Goal: Task Accomplishment & Management: Use online tool/utility

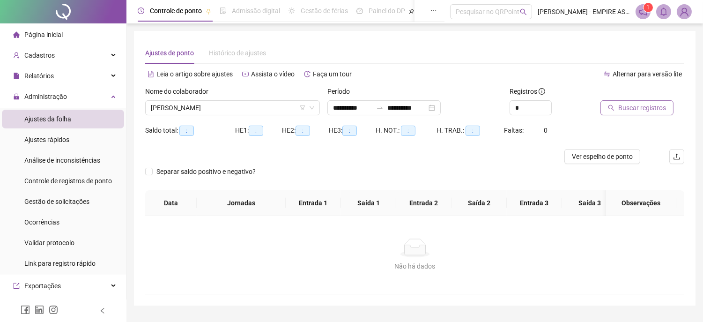
click at [622, 105] on span "Buscar registros" at bounding box center [642, 107] width 48 height 10
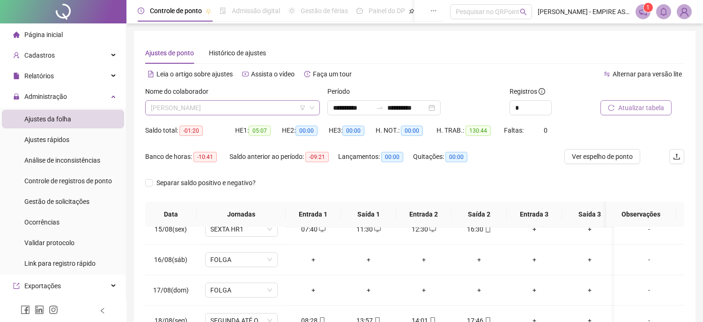
click at [269, 105] on span "[PERSON_NAME]" at bounding box center [232, 108] width 163 height 14
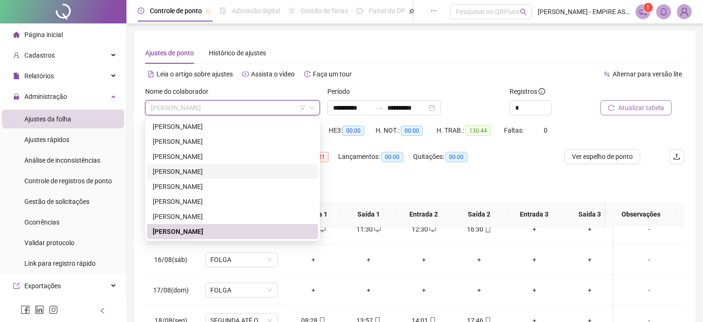
click at [186, 171] on div "[PERSON_NAME]" at bounding box center [233, 171] width 160 height 10
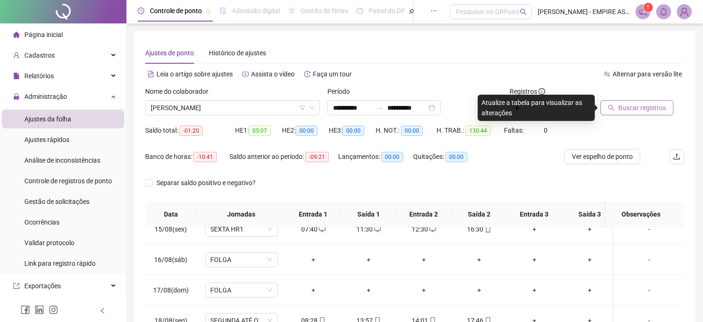
click at [639, 109] on span "Buscar registros" at bounding box center [642, 107] width 48 height 10
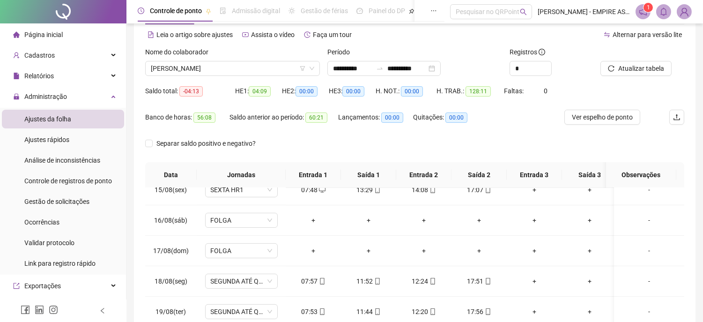
scroll to position [10, 0]
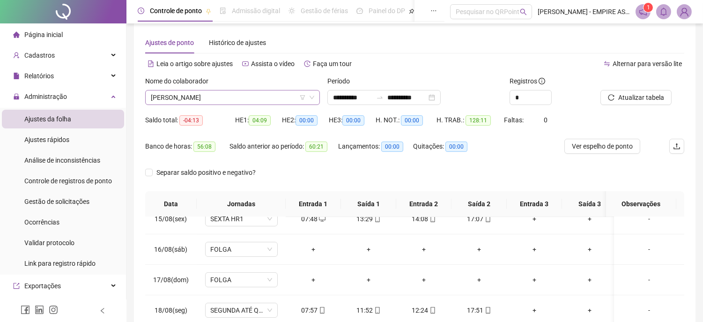
click at [254, 99] on span "[PERSON_NAME]" at bounding box center [232, 97] width 163 height 14
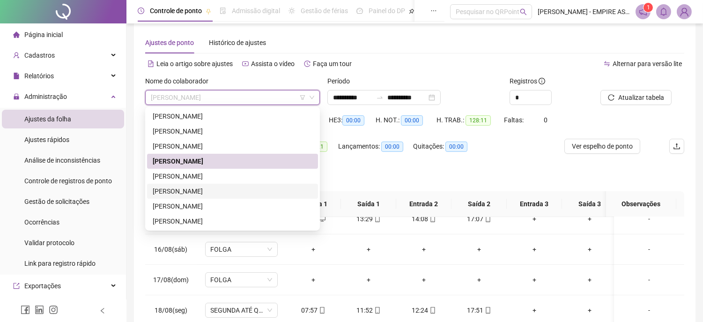
click at [175, 190] on div "[PERSON_NAME]" at bounding box center [233, 191] width 160 height 10
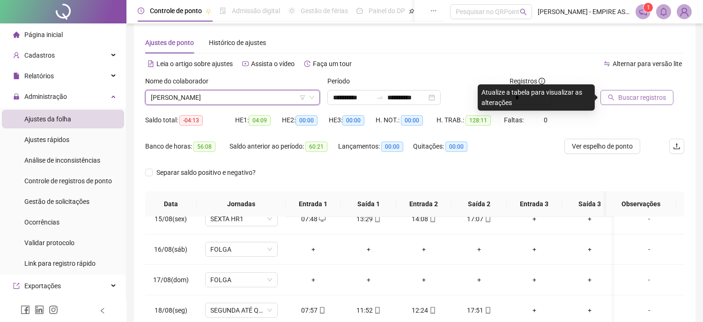
click at [653, 101] on span "Buscar registros" at bounding box center [642, 97] width 48 height 10
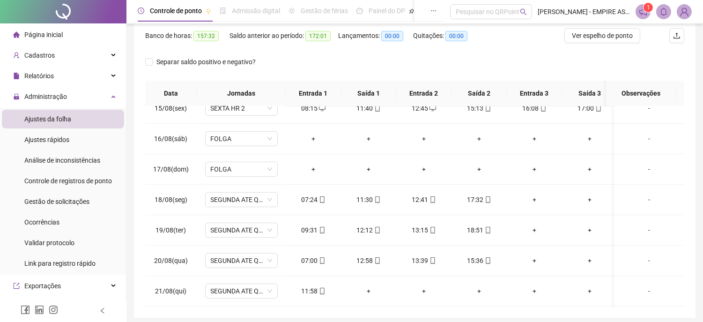
scroll to position [156, 0]
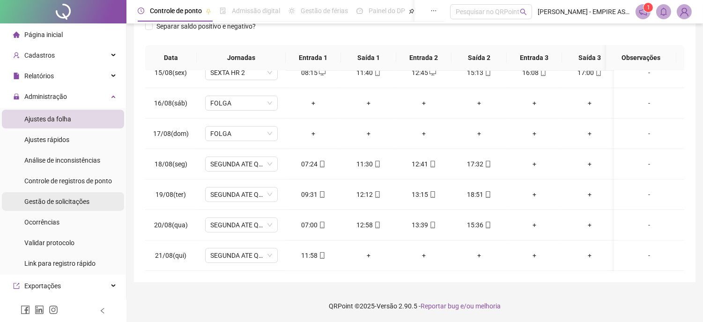
click at [63, 198] on span "Gestão de solicitações" at bounding box center [56, 201] width 65 height 7
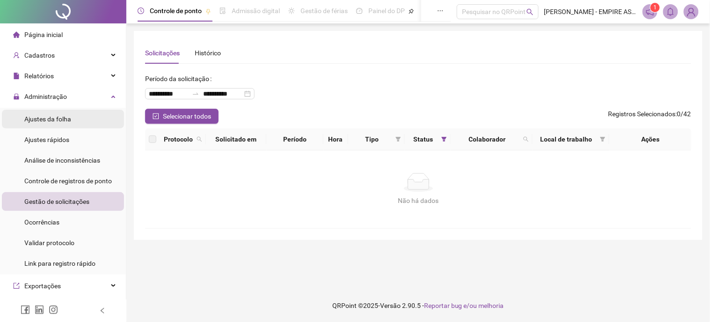
click at [58, 119] on span "Ajustes da folha" at bounding box center [47, 118] width 47 height 7
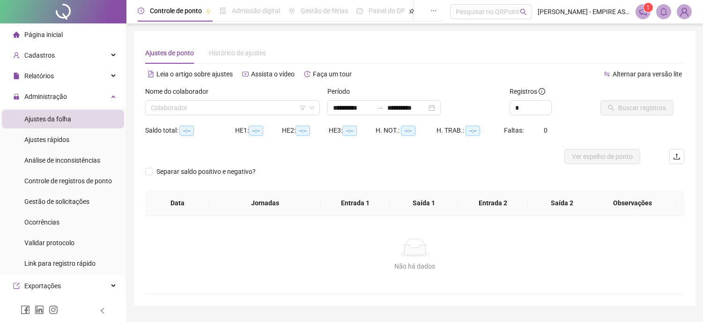
type input "**********"
click at [440, 106] on div "**********" at bounding box center [383, 107] width 113 height 15
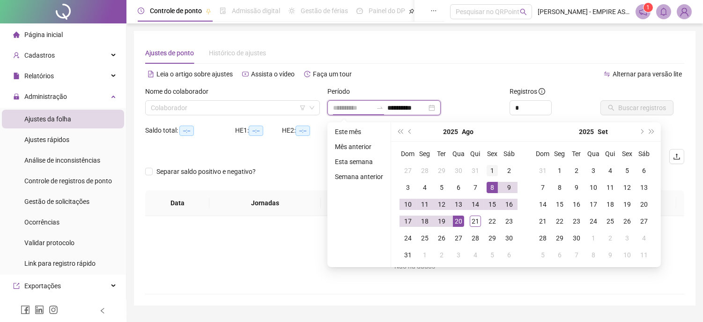
type input "**********"
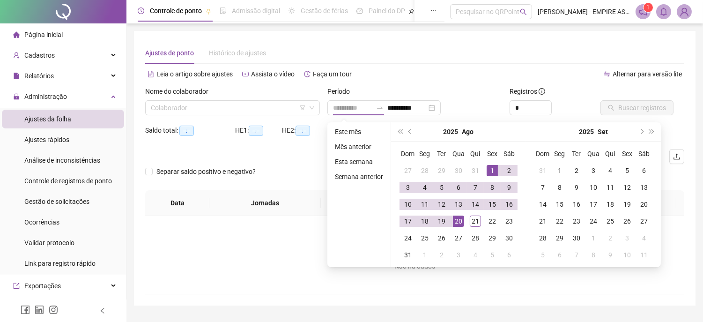
click at [491, 168] on div "1" at bounding box center [491, 170] width 11 height 11
type input "**********"
click at [474, 220] on div "21" at bounding box center [474, 220] width 11 height 11
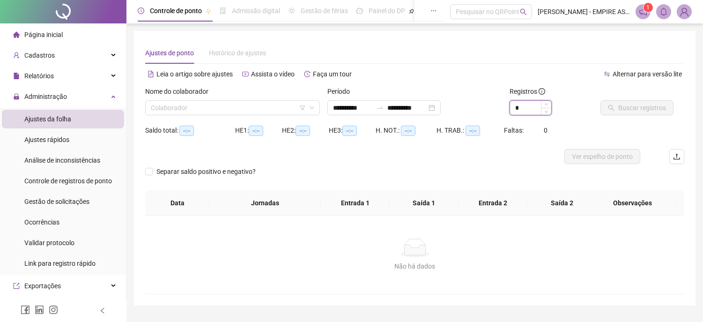
click at [525, 109] on input "*" at bounding box center [530, 108] width 41 height 14
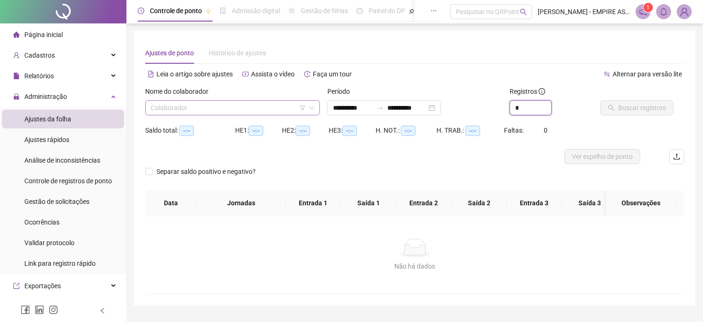
type input "*"
click at [272, 106] on input "search" at bounding box center [228, 108] width 155 height 14
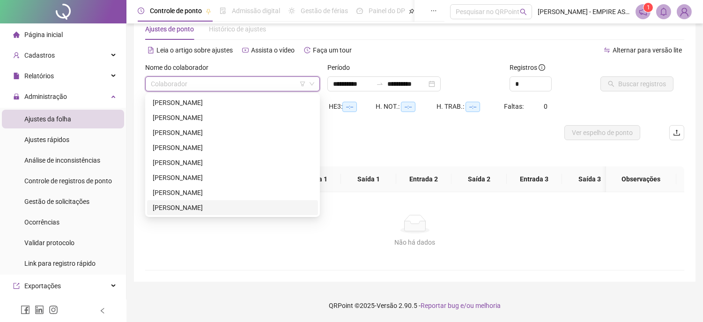
scroll to position [31, 0]
click at [178, 172] on div "[PERSON_NAME]" at bounding box center [233, 177] width 160 height 10
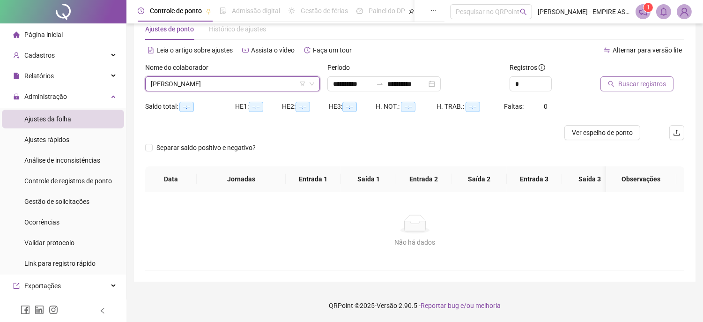
click at [626, 79] on span "Buscar registros" at bounding box center [642, 84] width 48 height 10
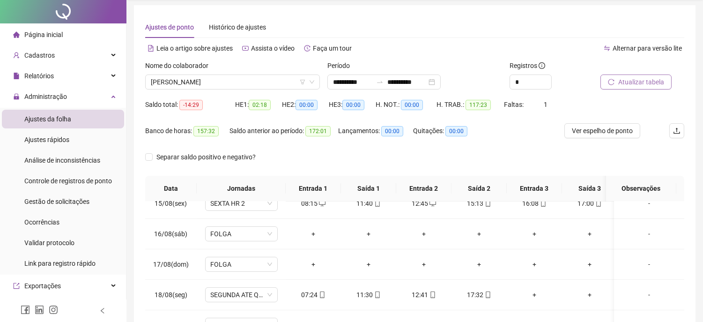
scroll to position [0, 0]
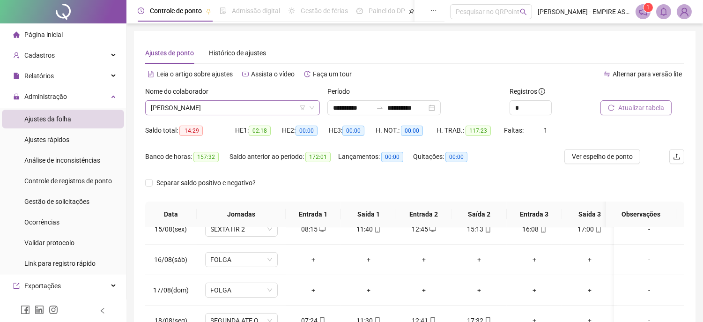
click at [251, 106] on span "[PERSON_NAME]" at bounding box center [232, 108] width 163 height 14
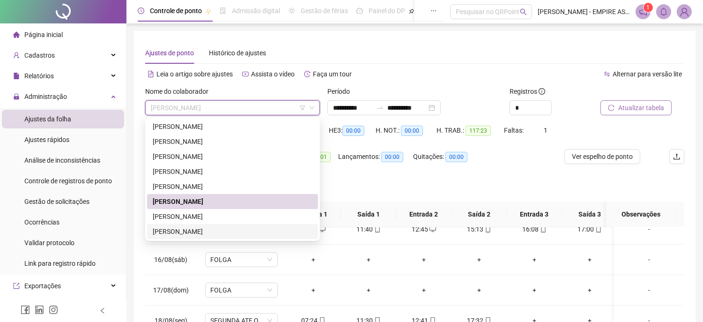
click at [182, 229] on div "[PERSON_NAME]" at bounding box center [233, 231] width 160 height 10
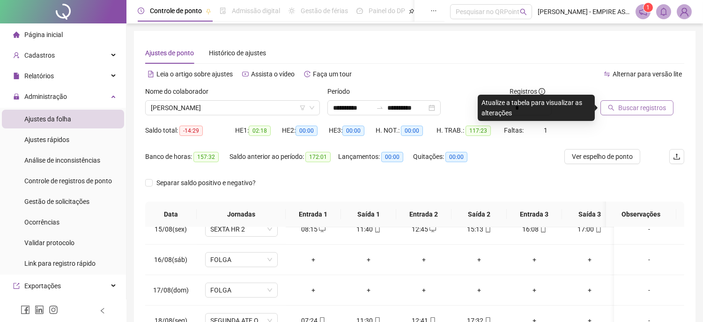
click at [637, 111] on span "Buscar registros" at bounding box center [642, 107] width 48 height 10
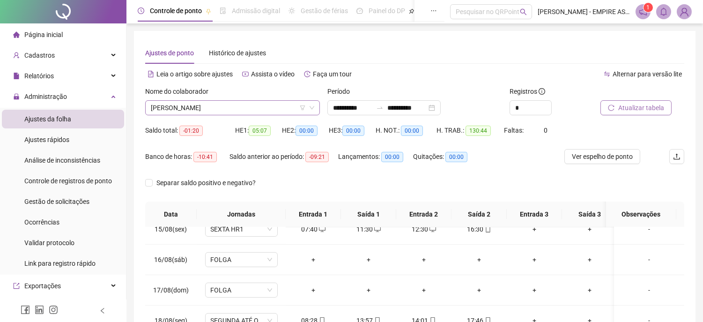
click at [237, 111] on span "[PERSON_NAME]" at bounding box center [232, 108] width 163 height 14
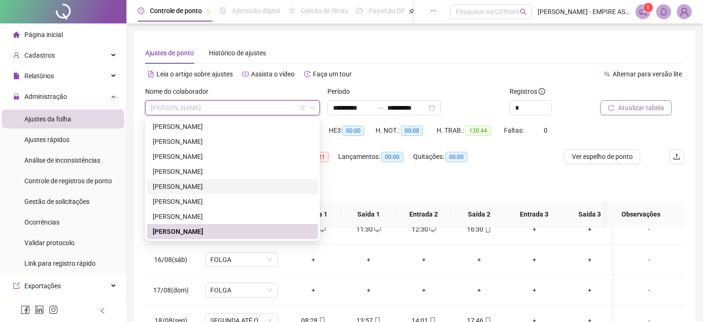
click at [183, 186] on div "[PERSON_NAME]" at bounding box center [233, 186] width 160 height 10
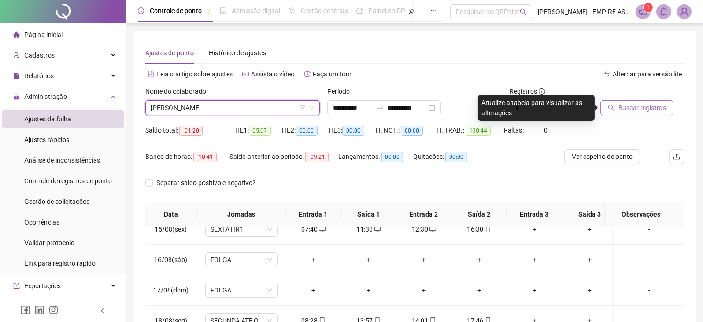
click at [633, 106] on span "Buscar registros" at bounding box center [642, 107] width 48 height 10
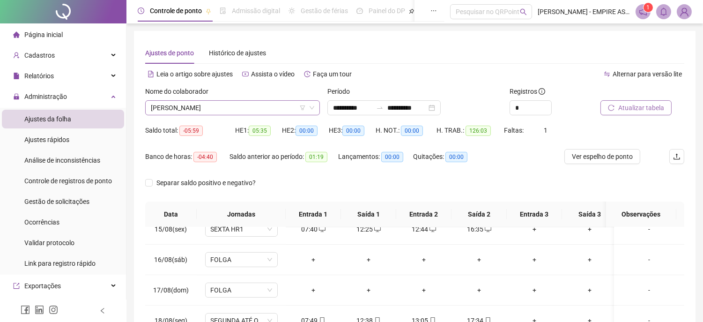
click at [233, 110] on span "[PERSON_NAME]" at bounding box center [232, 108] width 163 height 14
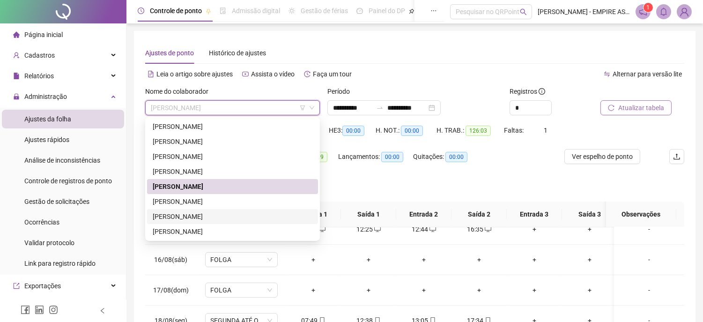
click at [205, 216] on div "[PERSON_NAME]" at bounding box center [233, 216] width 160 height 10
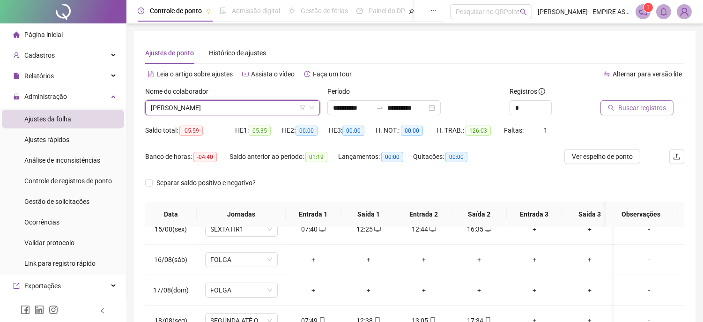
click at [632, 105] on span "Buscar registros" at bounding box center [642, 107] width 48 height 10
click at [626, 111] on span "Buscar registros" at bounding box center [642, 107] width 48 height 10
click at [221, 109] on span "[PERSON_NAME]" at bounding box center [232, 108] width 163 height 14
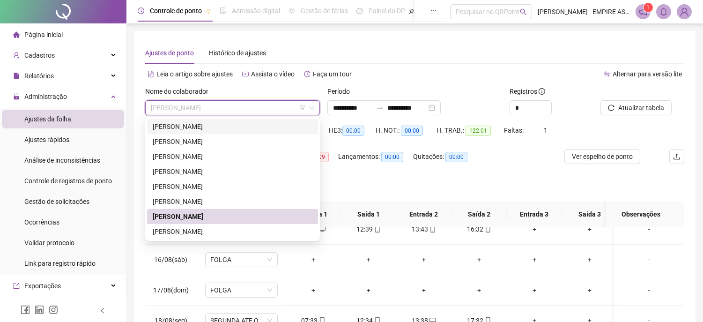
click at [192, 128] on div "[PERSON_NAME]" at bounding box center [233, 126] width 160 height 10
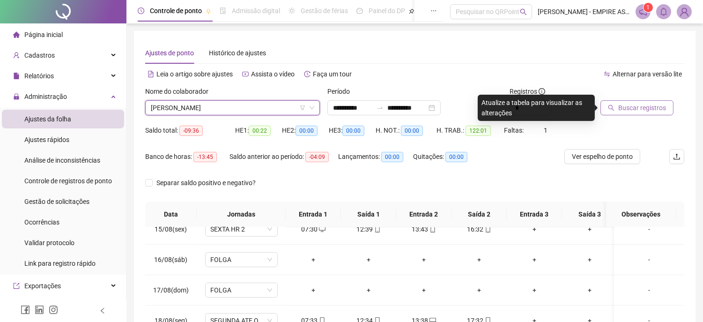
click at [624, 104] on span "Buscar registros" at bounding box center [642, 107] width 48 height 10
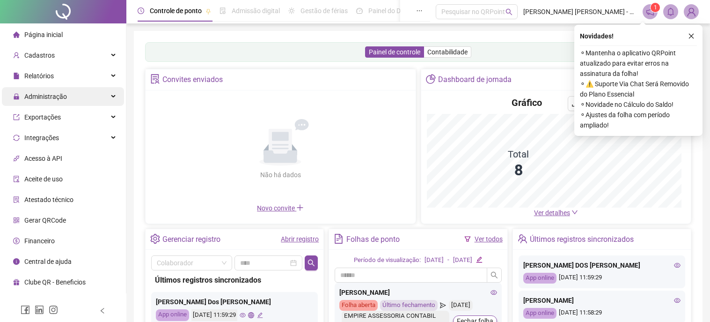
click at [49, 98] on span "Administração" at bounding box center [45, 96] width 43 height 7
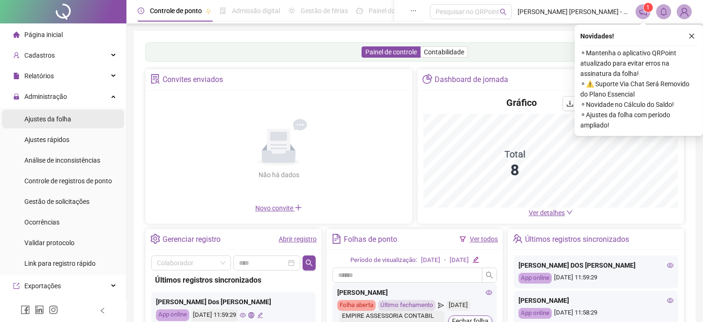
click at [47, 120] on span "Ajustes da folha" at bounding box center [47, 118] width 47 height 7
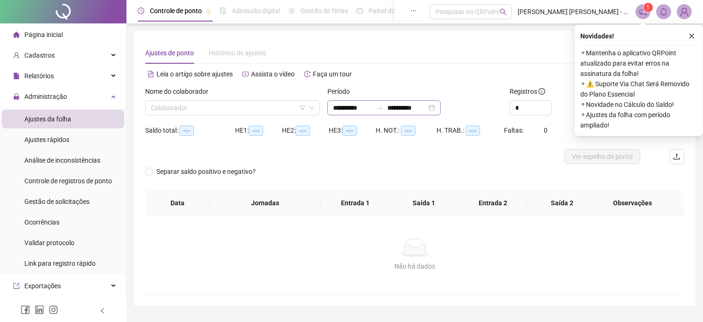
type input "**********"
click at [440, 107] on div "**********" at bounding box center [383, 107] width 113 height 15
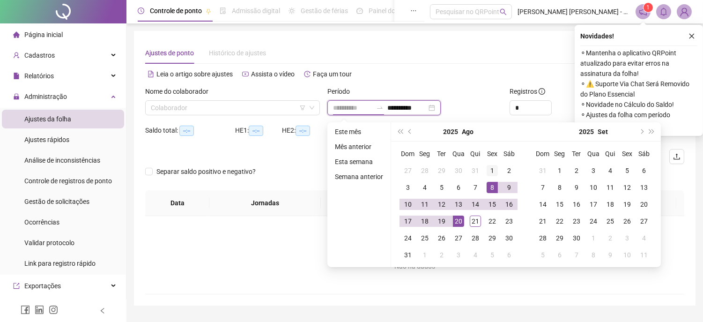
type input "**********"
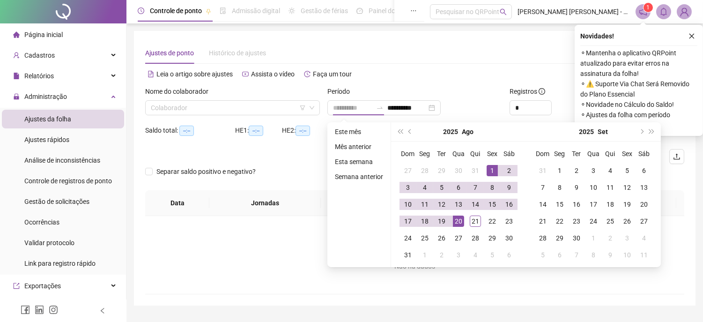
click at [492, 168] on div "1" at bounding box center [491, 170] width 11 height 11
type input "**********"
click at [471, 220] on div "21" at bounding box center [474, 220] width 11 height 11
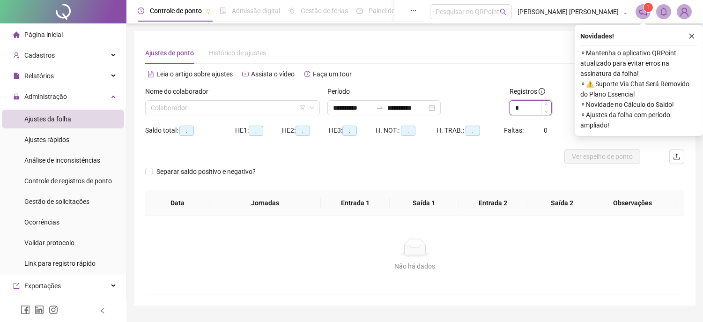
click at [519, 111] on input "*" at bounding box center [530, 108] width 41 height 14
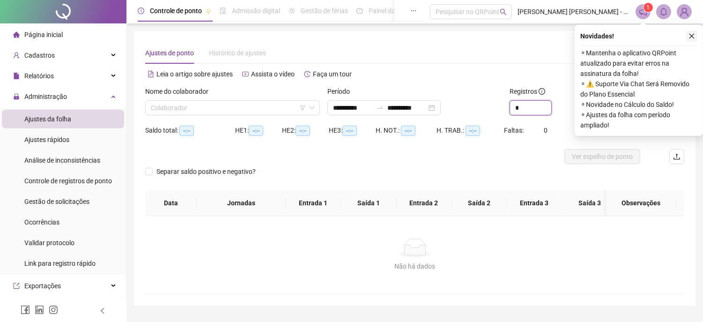
type input "*"
click at [695, 36] on button "button" at bounding box center [691, 35] width 11 height 11
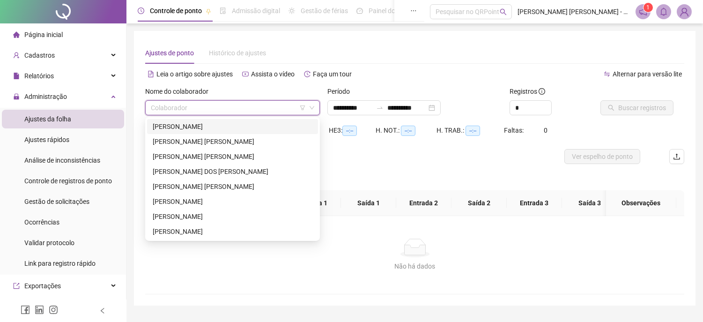
click at [259, 102] on input "search" at bounding box center [228, 108] width 155 height 14
click at [174, 202] on div "[PERSON_NAME]" at bounding box center [233, 201] width 160 height 10
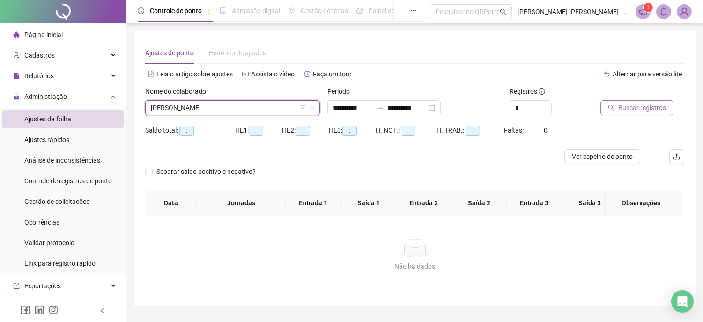
click at [638, 109] on span "Buscar registros" at bounding box center [642, 107] width 48 height 10
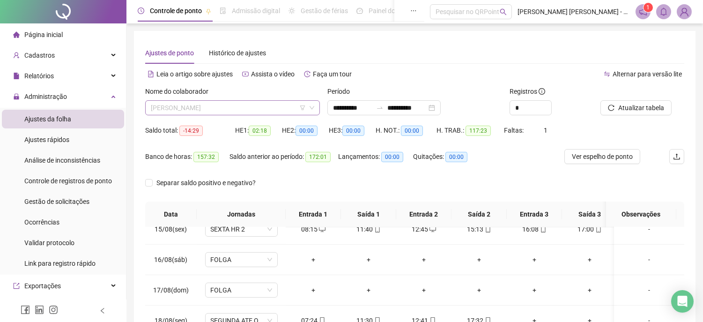
click at [289, 110] on span "[PERSON_NAME]" at bounding box center [232, 108] width 163 height 14
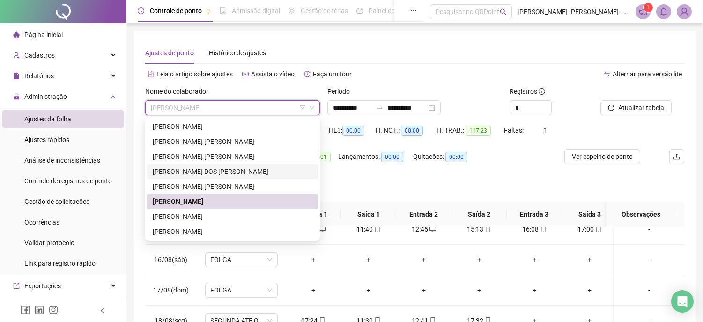
click at [186, 170] on div "[PERSON_NAME]" at bounding box center [233, 171] width 160 height 10
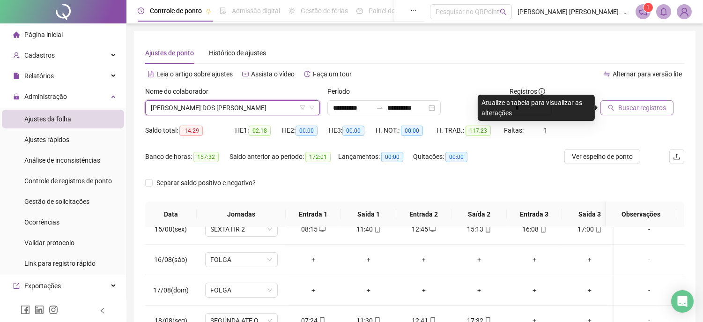
click at [637, 109] on span "Buscar registros" at bounding box center [642, 107] width 48 height 10
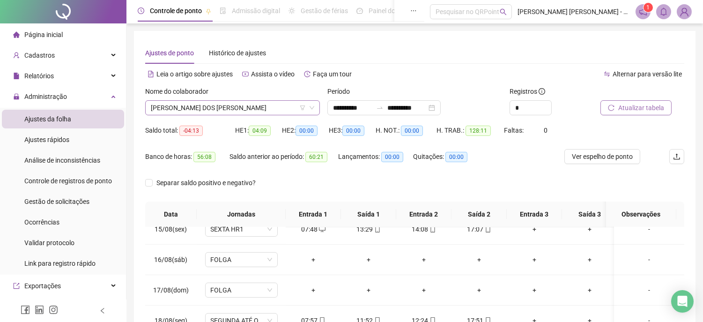
click at [250, 108] on span "[PERSON_NAME]" at bounding box center [232, 108] width 163 height 14
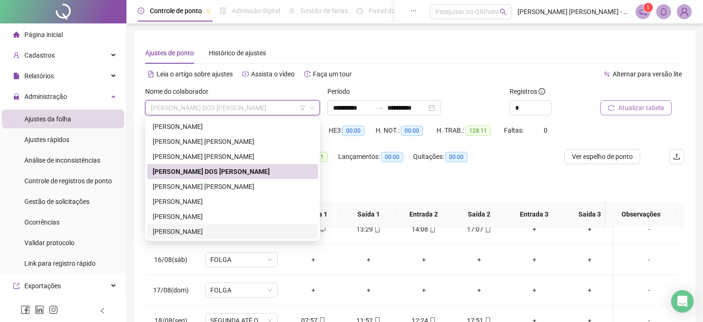
click at [193, 229] on div "[PERSON_NAME]" at bounding box center [233, 231] width 160 height 10
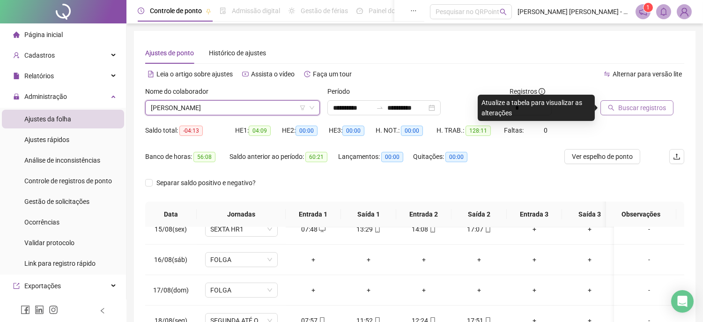
click at [628, 106] on span "Buscar registros" at bounding box center [642, 107] width 48 height 10
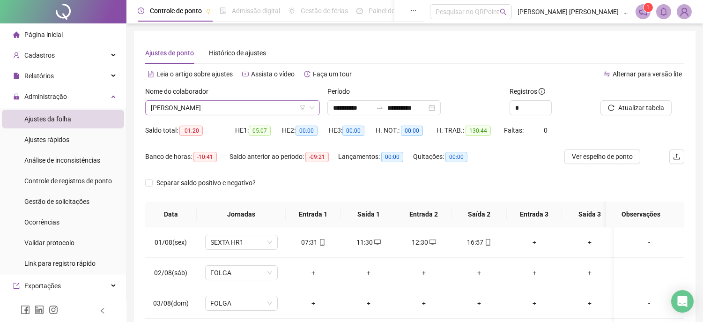
click at [226, 107] on span "[PERSON_NAME]" at bounding box center [232, 108] width 163 height 14
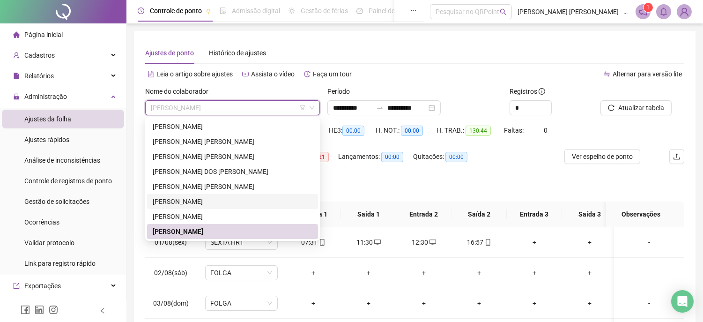
click at [164, 203] on div "[PERSON_NAME]" at bounding box center [233, 201] width 160 height 10
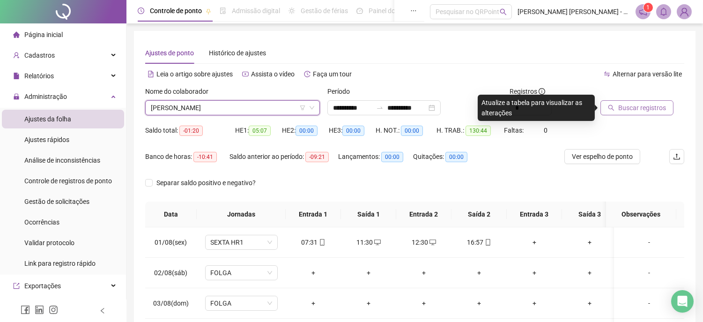
click at [618, 102] on button "Buscar registros" at bounding box center [636, 107] width 73 height 15
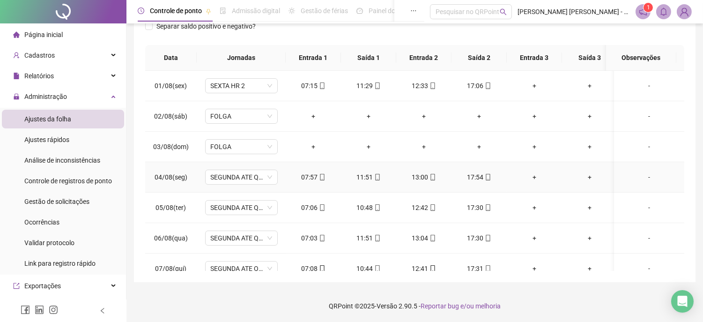
scroll to position [447, 0]
